Goal: Transaction & Acquisition: Book appointment/travel/reservation

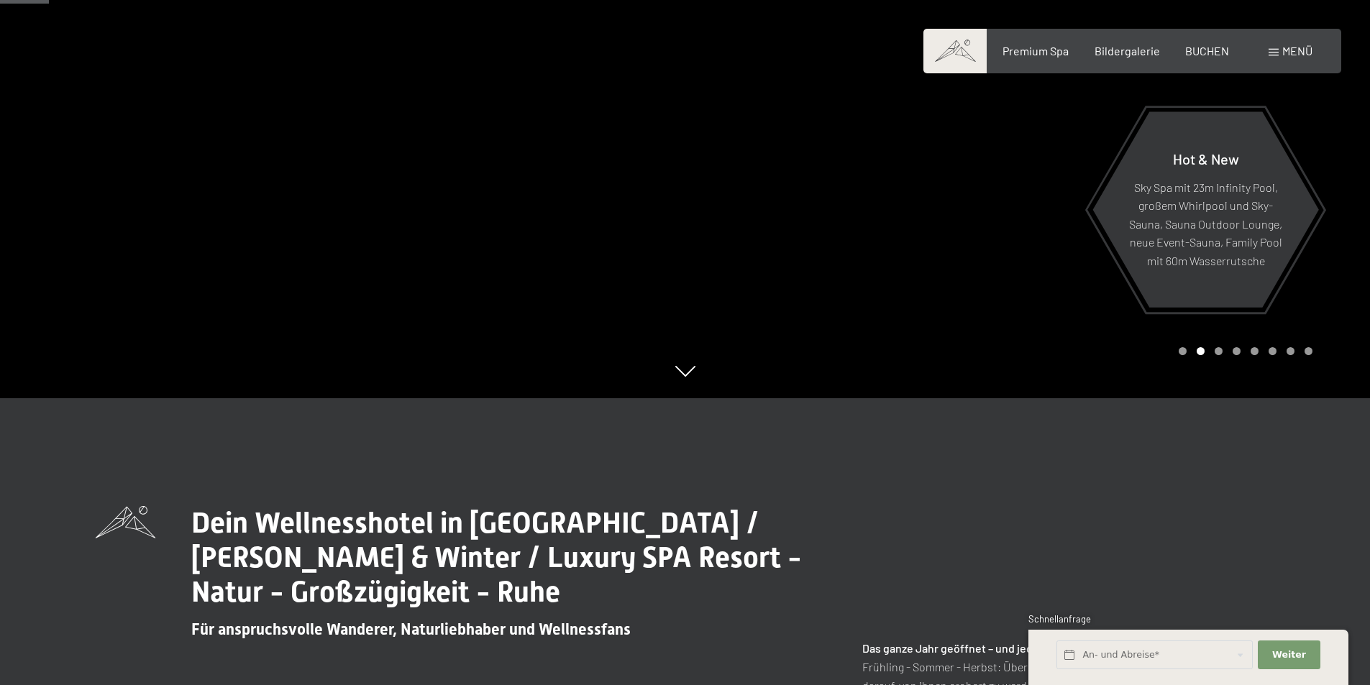
scroll to position [288, 0]
click at [1183, 50] on div "Premium Spa Bildergalerie BUCHEN" at bounding box center [1103, 51] width 302 height 16
click at [1201, 47] on span "BUCHEN" at bounding box center [1207, 49] width 44 height 14
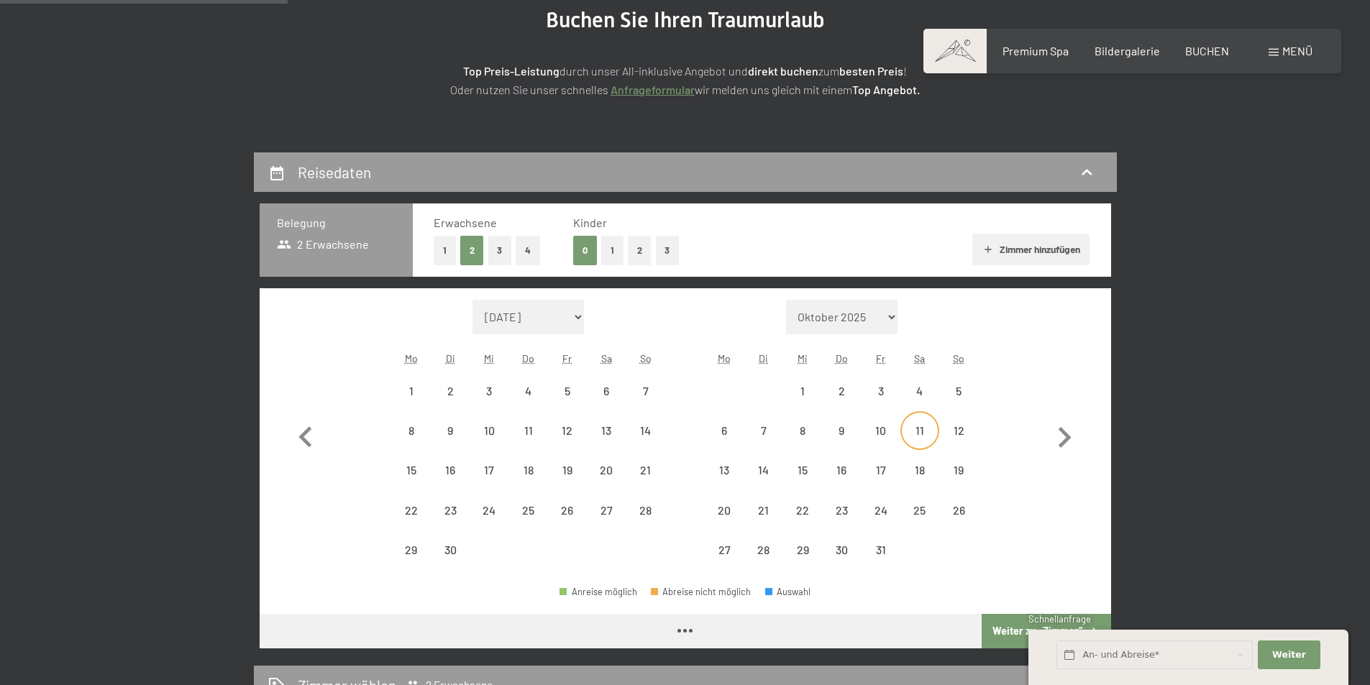
scroll to position [216, 0]
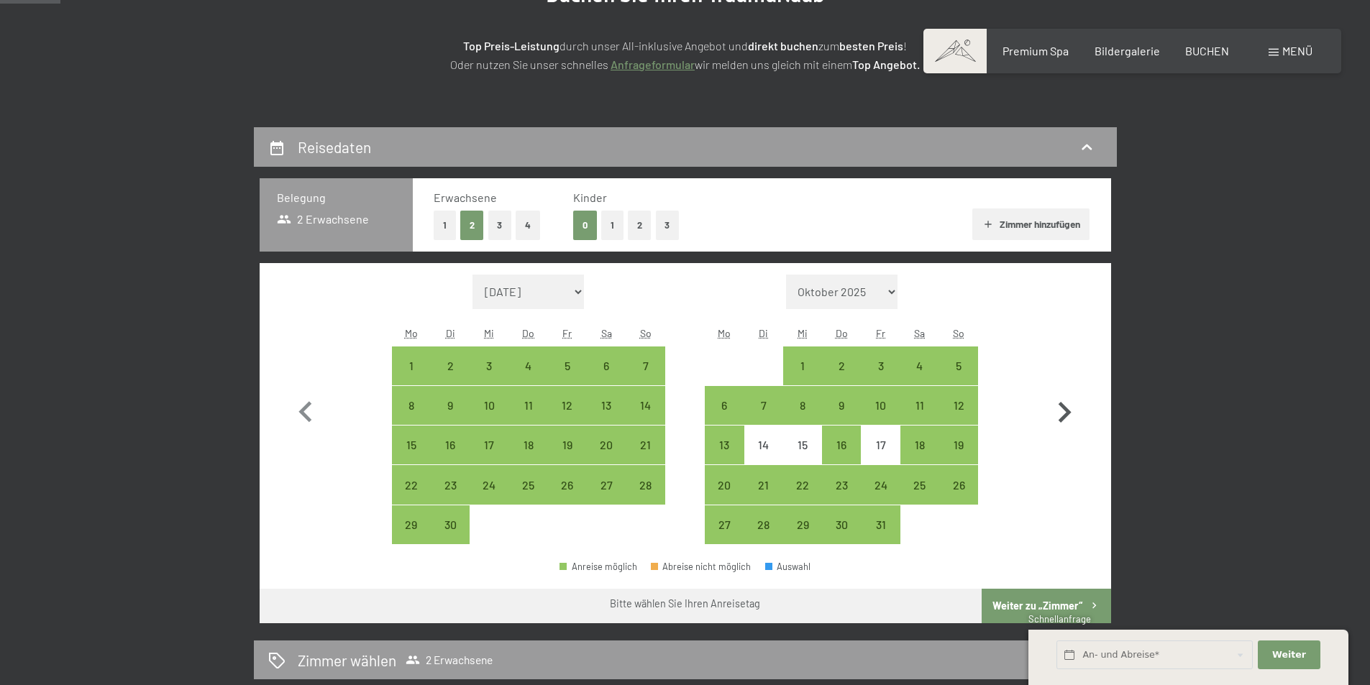
click at [1062, 414] on icon "button" at bounding box center [1065, 413] width 42 height 42
select select "[DATE]"
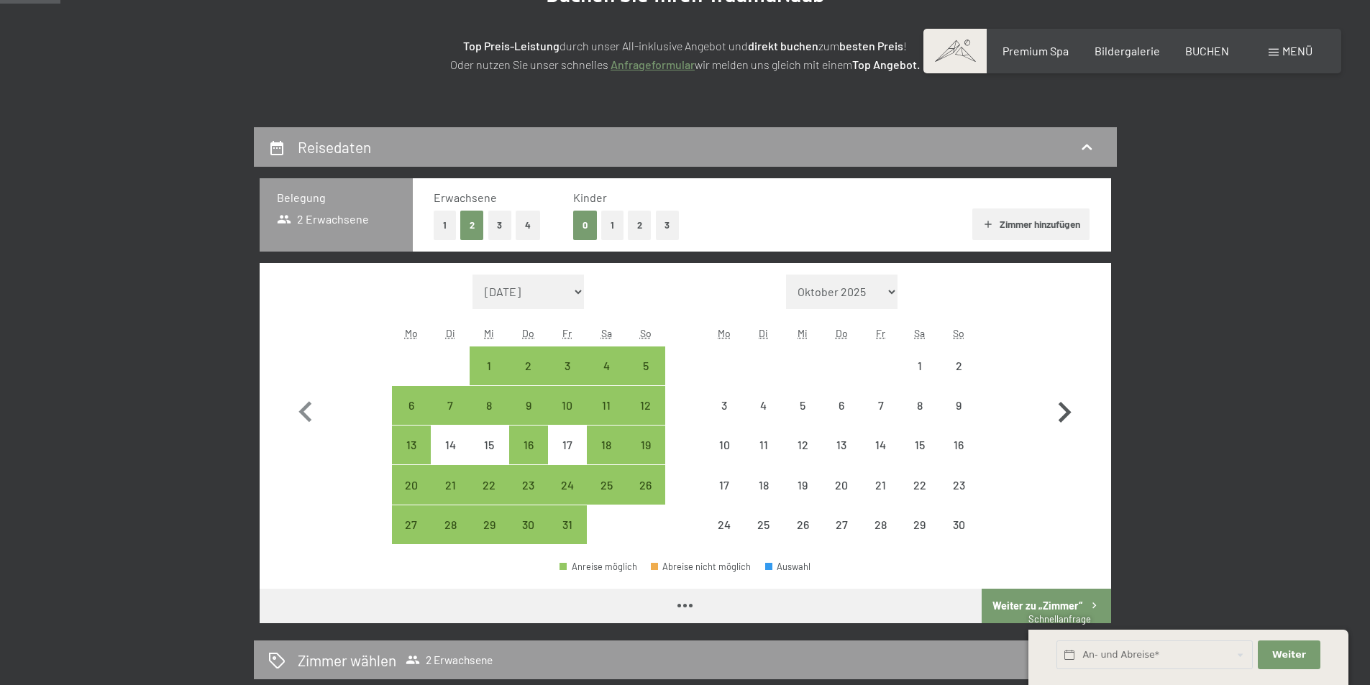
click at [1062, 414] on icon "button" at bounding box center [1065, 413] width 42 height 42
select select "[DATE]"
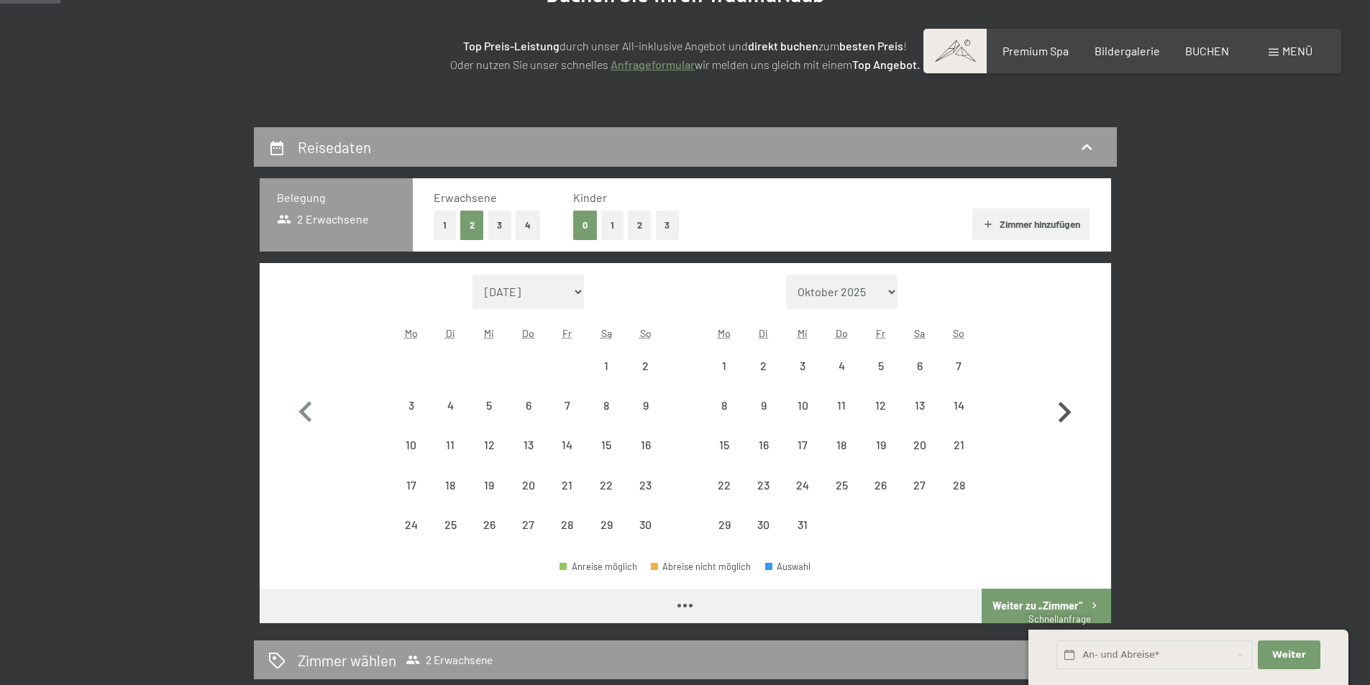
select select "[DATE]"
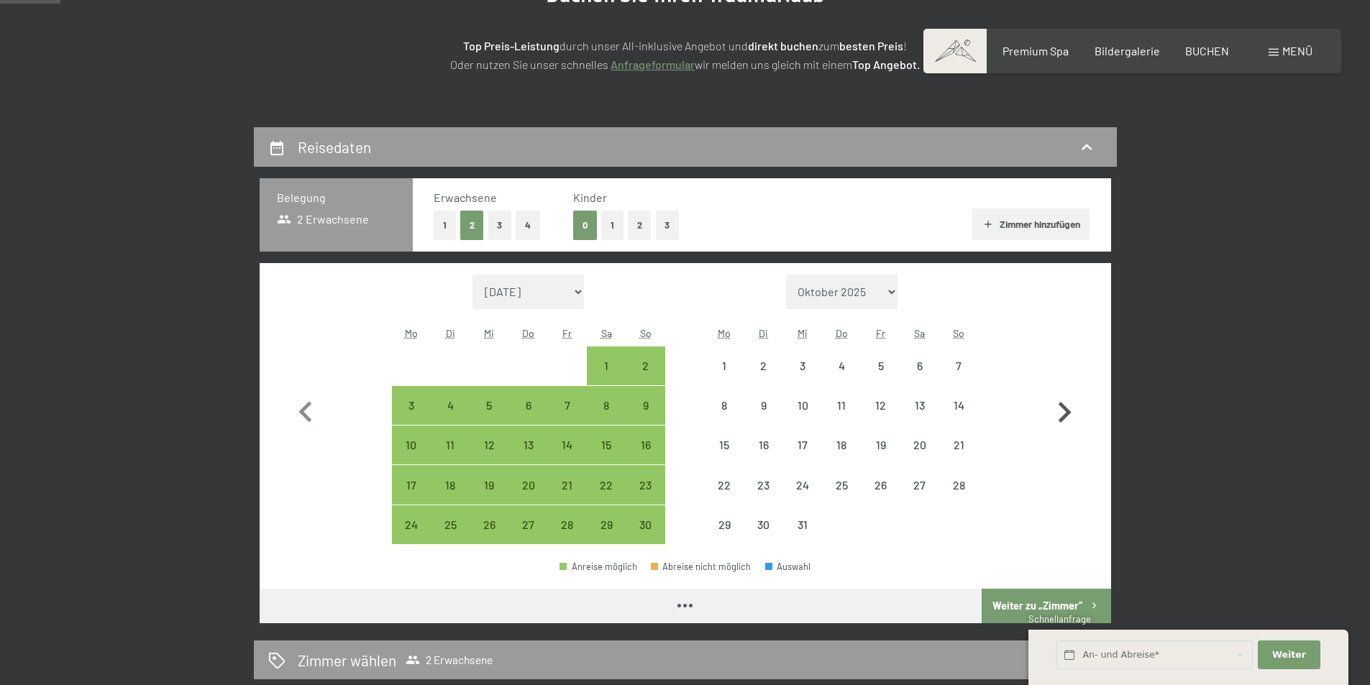
select select "[DATE]"
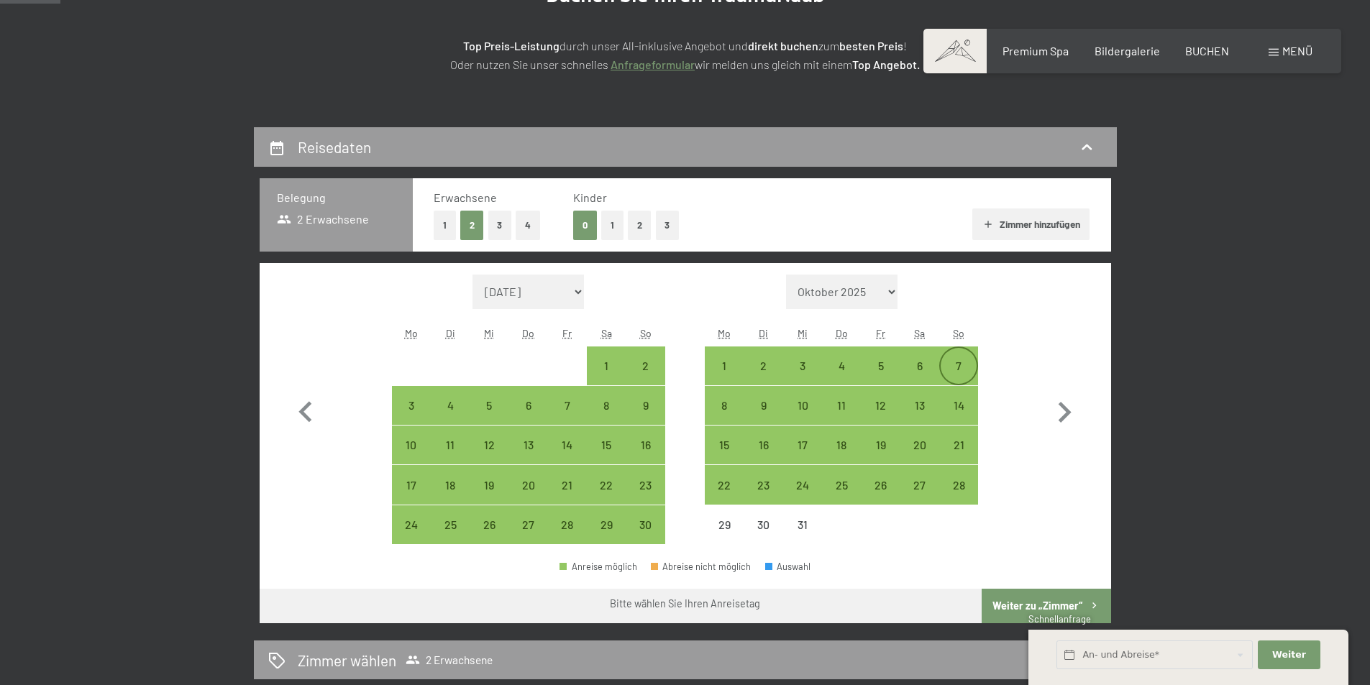
click at [968, 366] on div "7" at bounding box center [959, 378] width 36 height 36
select select "[DATE]"
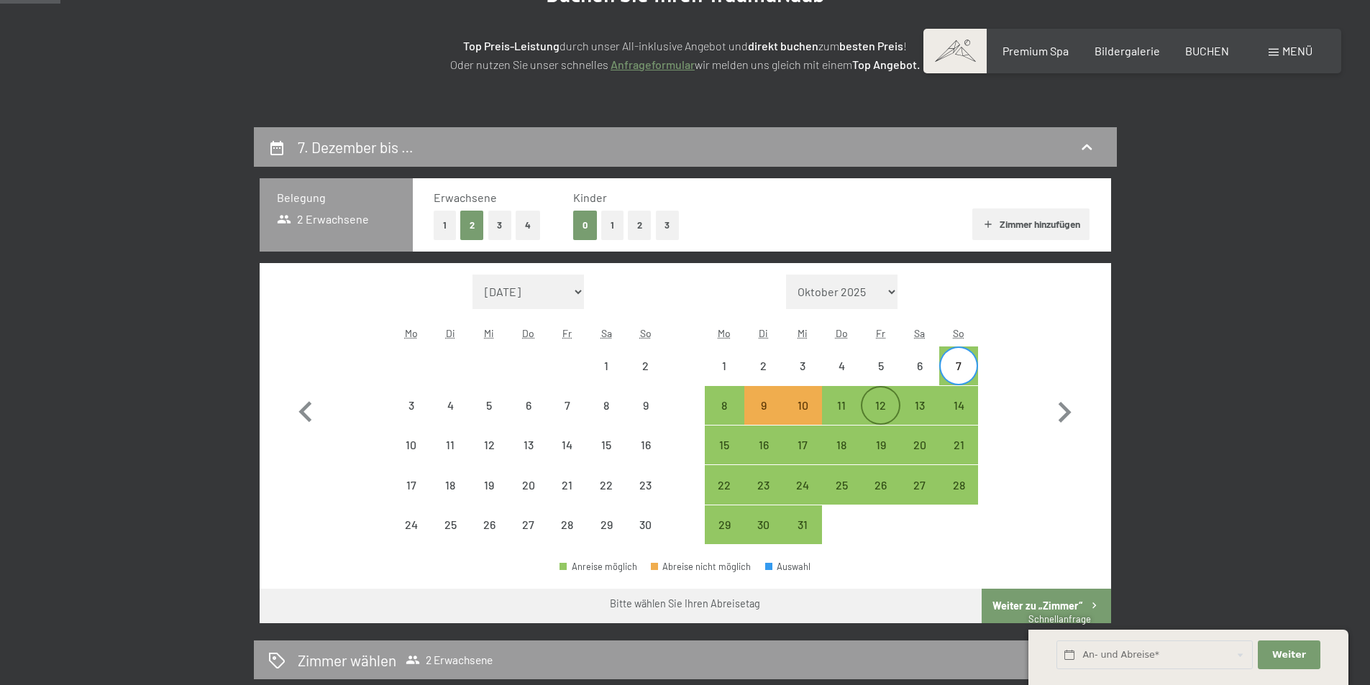
click at [874, 415] on div "12" at bounding box center [880, 418] width 36 height 36
select select "[DATE]"
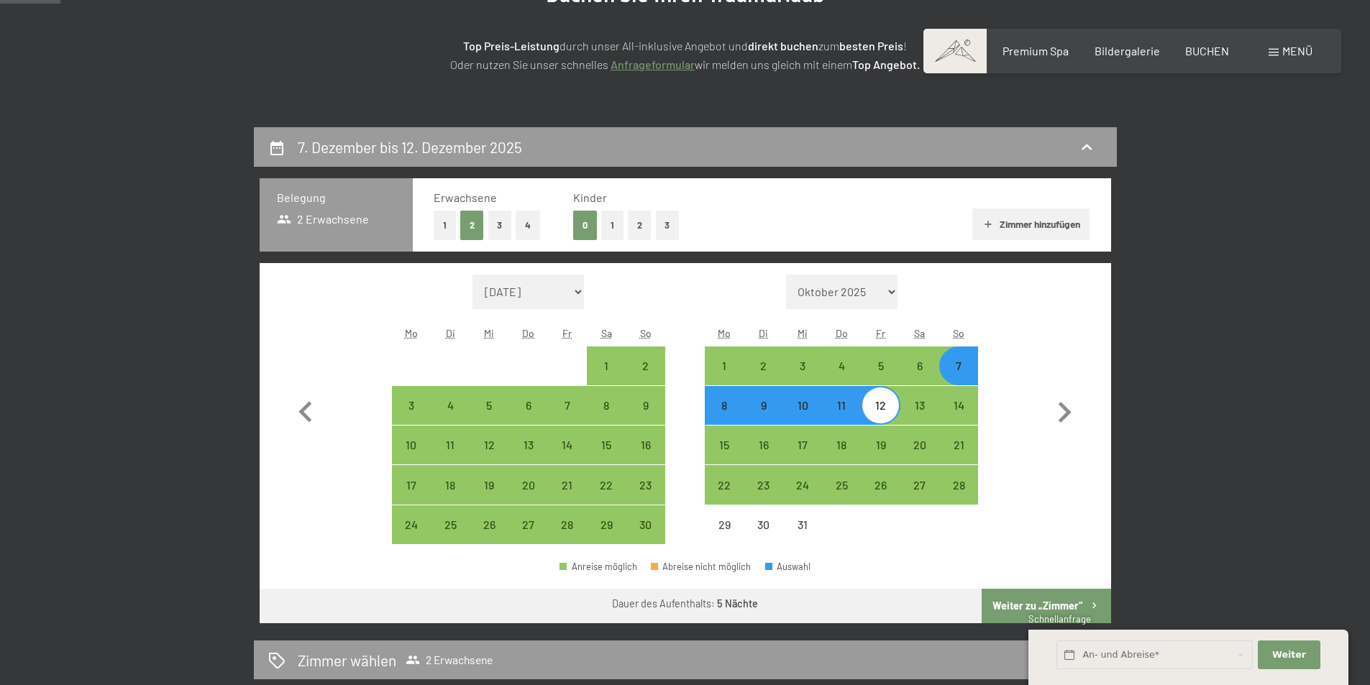
click at [1054, 609] on button "Weiter zu „Zimmer“" at bounding box center [1046, 606] width 129 height 35
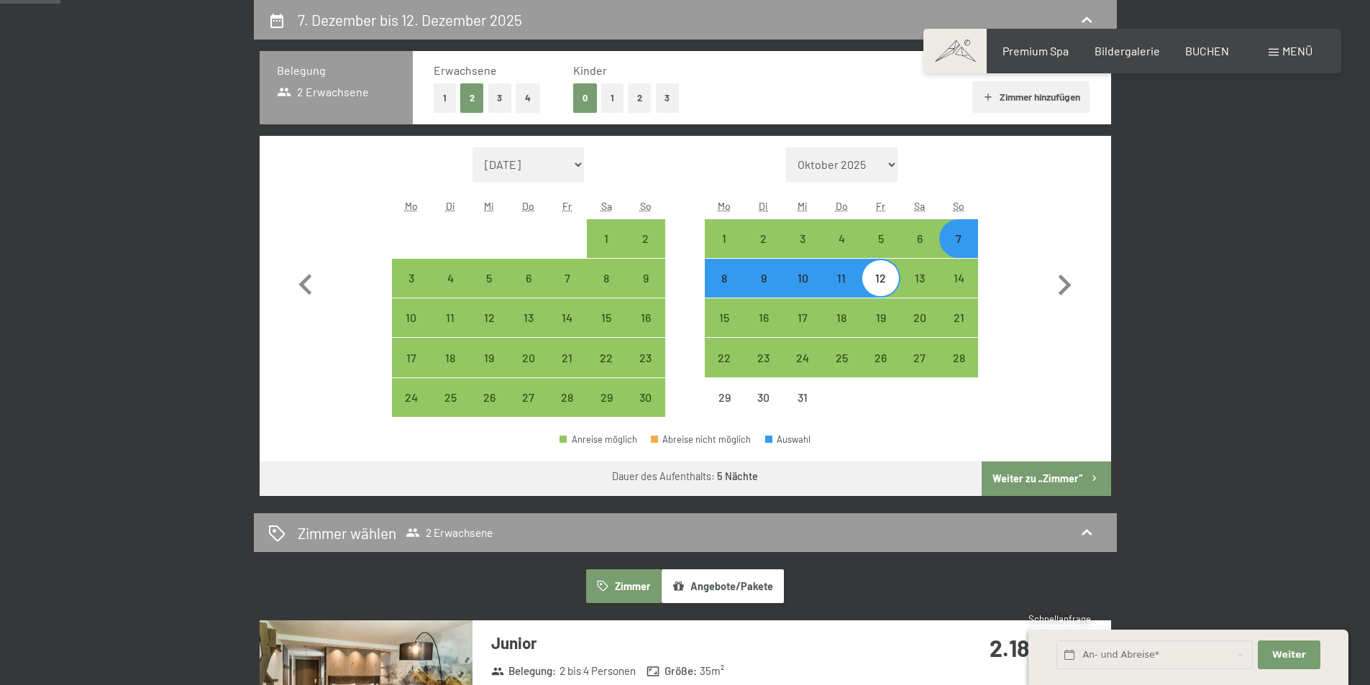
select select "[DATE]"
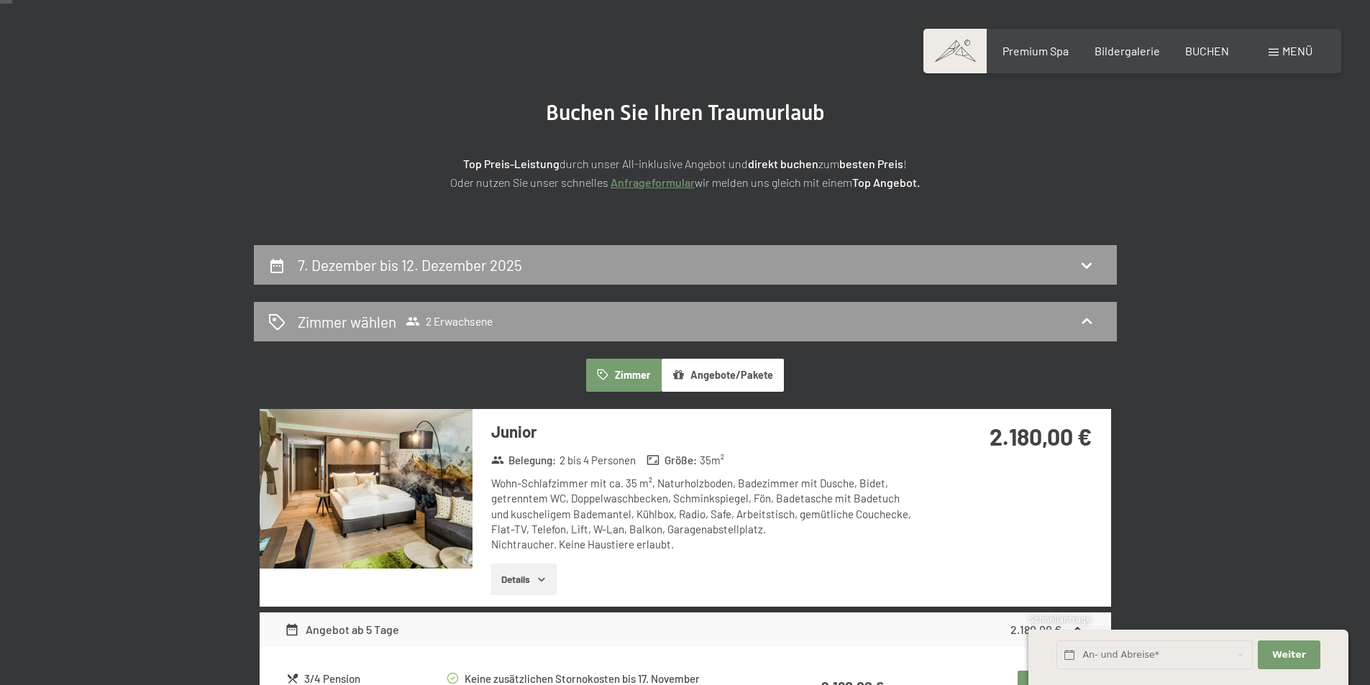
scroll to position [0, 0]
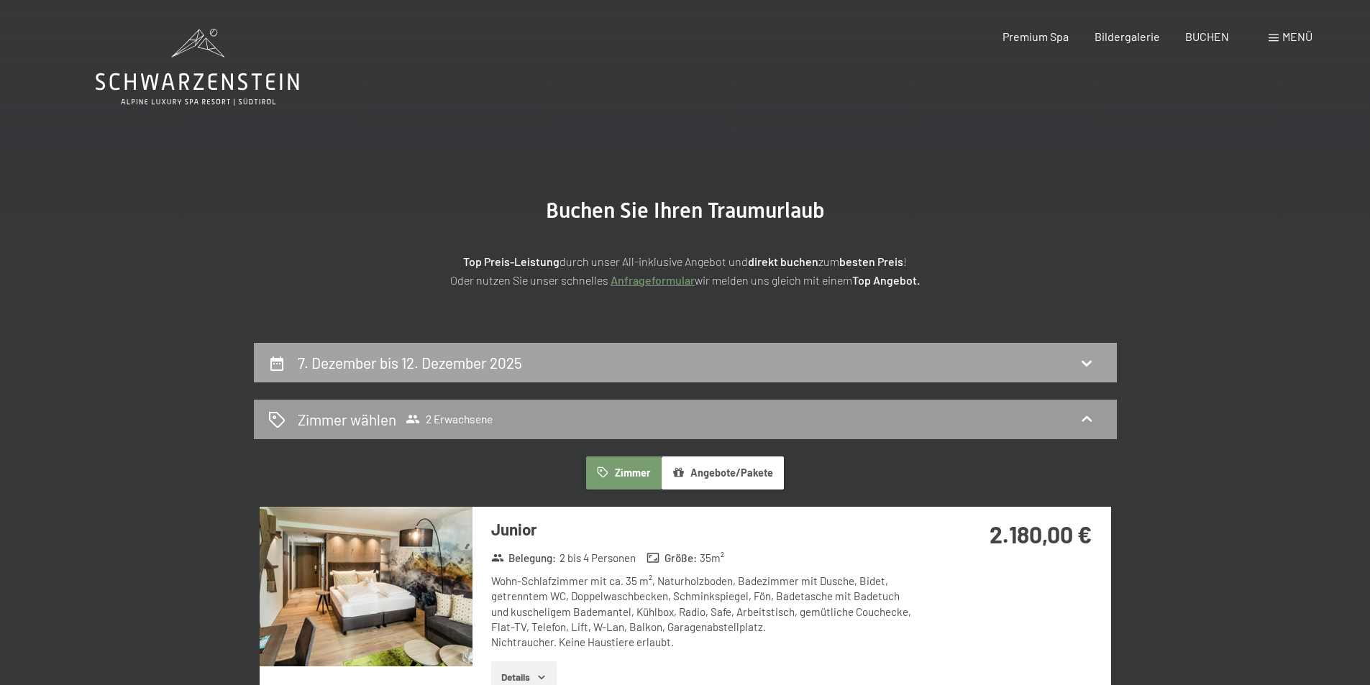
click at [699, 361] on div "7. Dezember bis 12. Dezember 2025" at bounding box center [685, 362] width 834 height 21
select select "[DATE]"
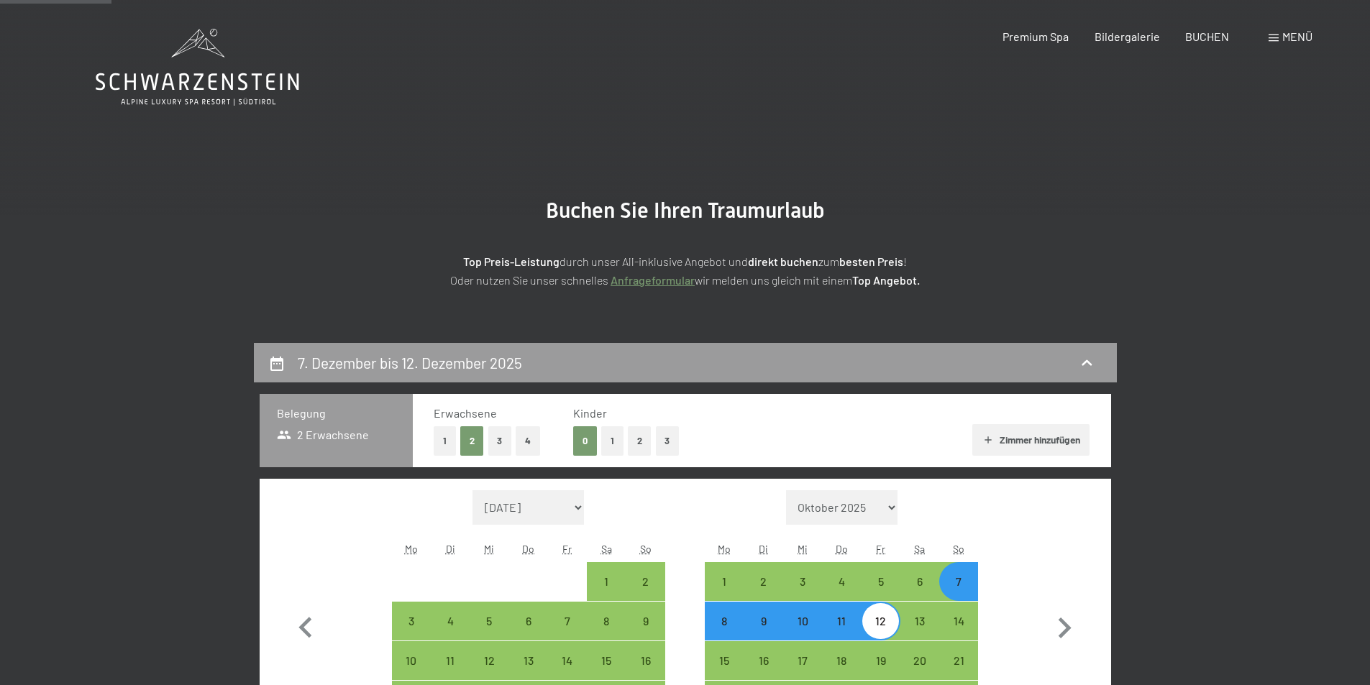
scroll to position [343, 0]
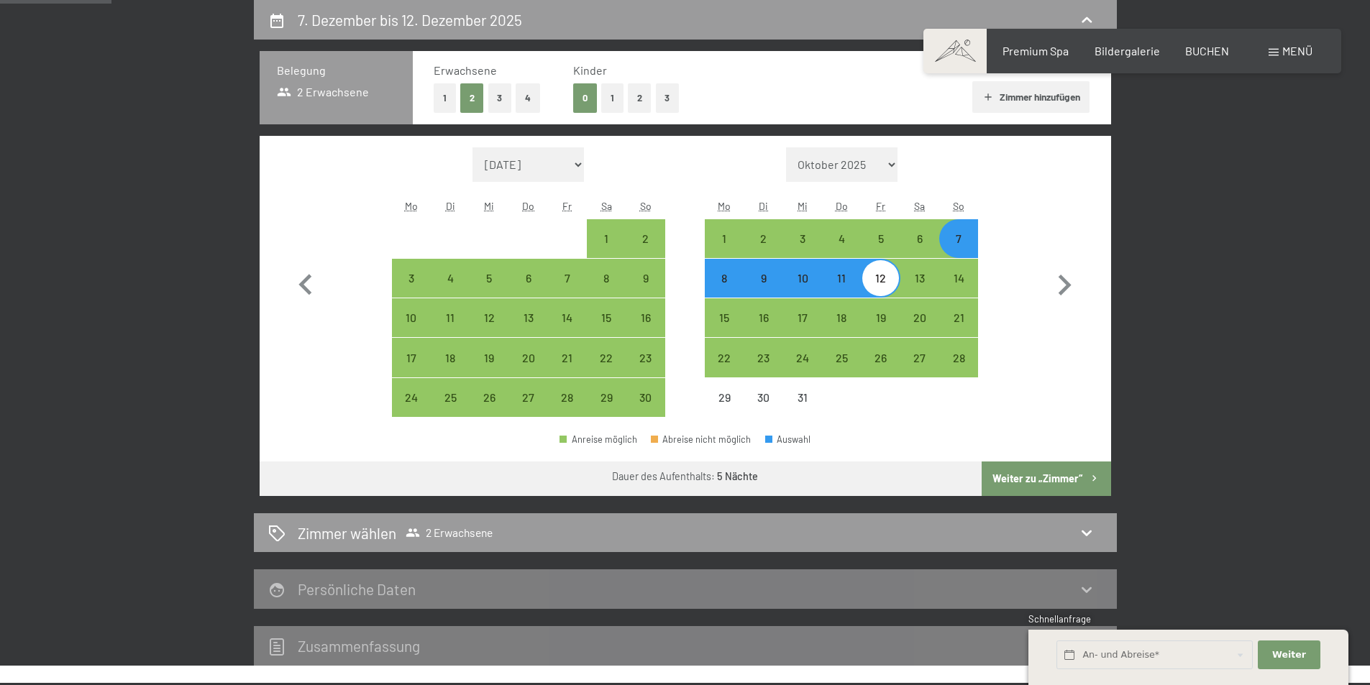
click at [962, 245] on div "7" at bounding box center [959, 251] width 36 height 36
select select "[DATE]"
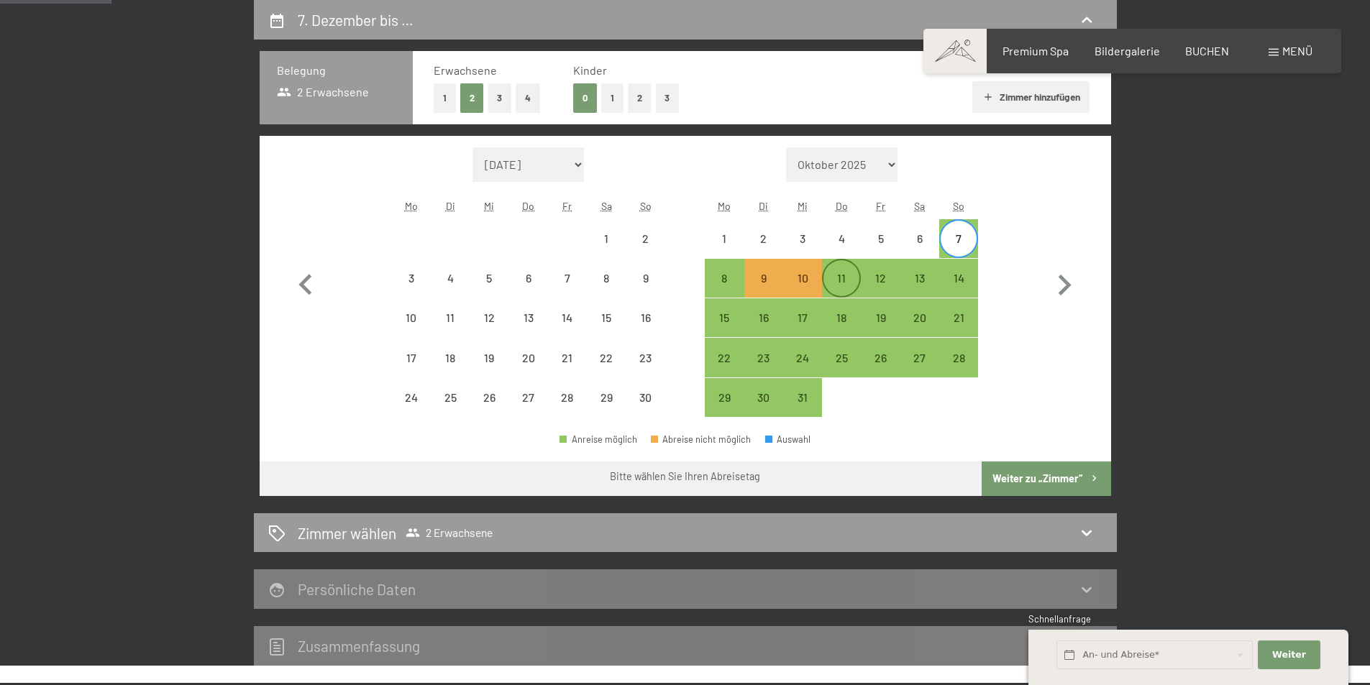
click at [833, 278] on div "11" at bounding box center [842, 291] width 36 height 36
select select "[DATE]"
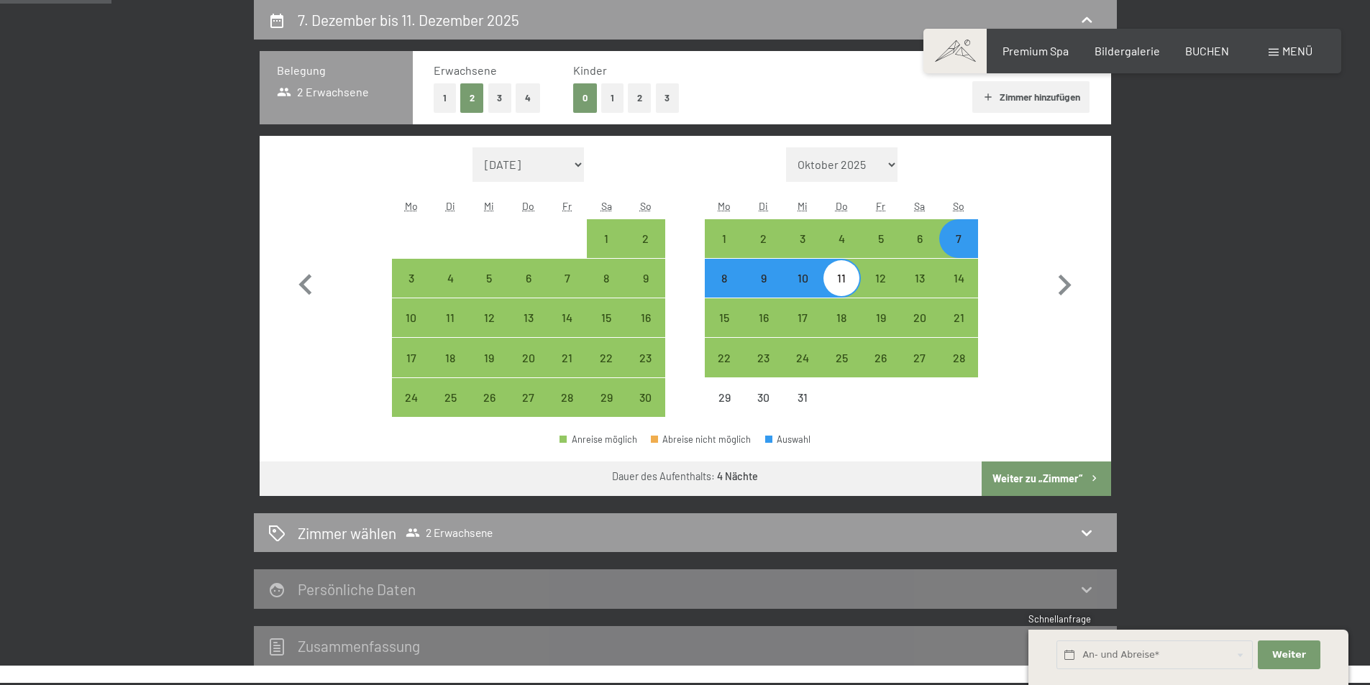
click at [1054, 480] on button "Weiter zu „Zimmer“" at bounding box center [1046, 479] width 129 height 35
select select "[DATE]"
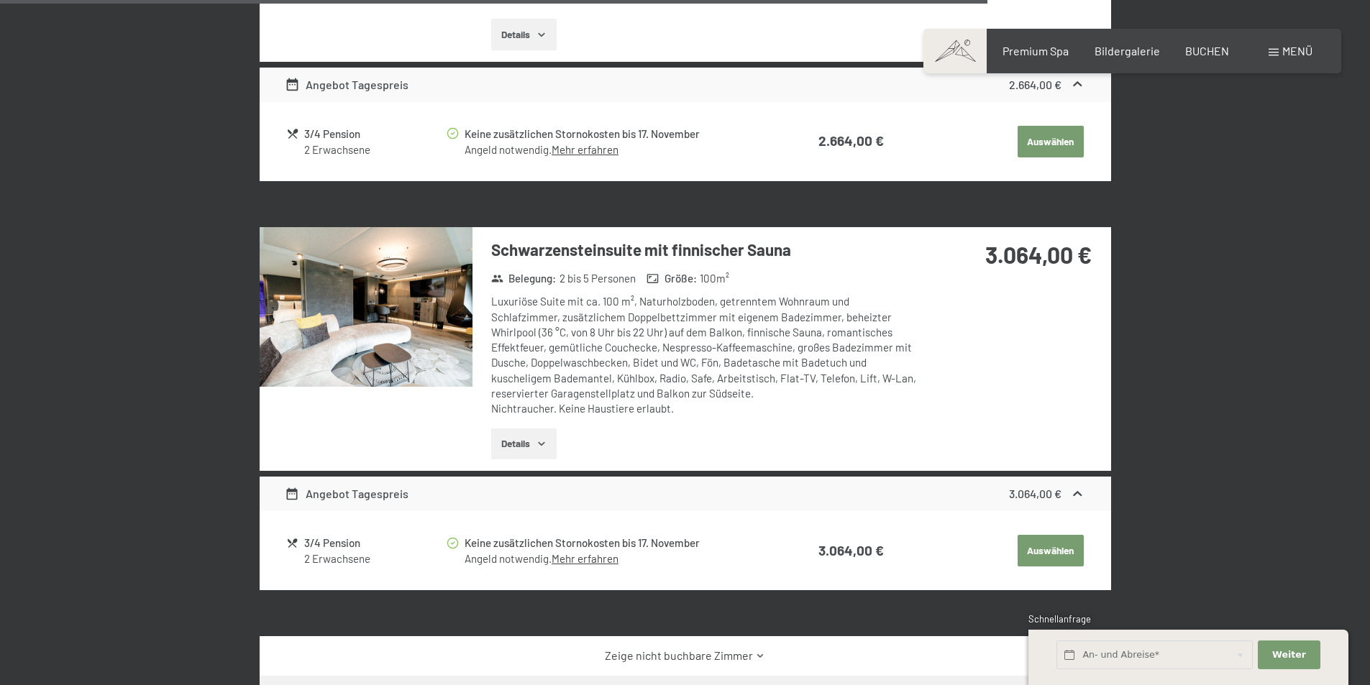
scroll to position [3076, 0]
